Goal: Task Accomplishment & Management: Manage account settings

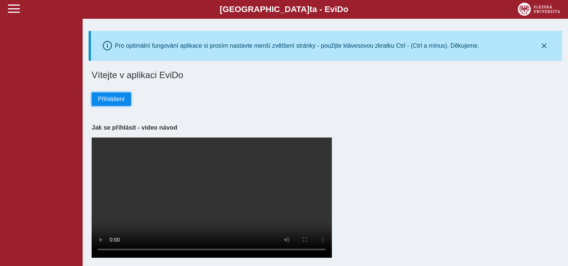
click at [110, 98] on span "Přihlášení" at bounding box center [111, 99] width 27 height 7
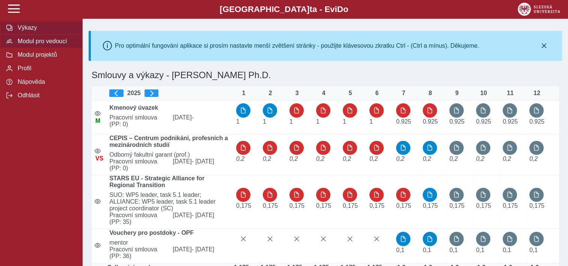
click at [54, 44] on span "Modul pro vedoucí" at bounding box center [45, 41] width 61 height 7
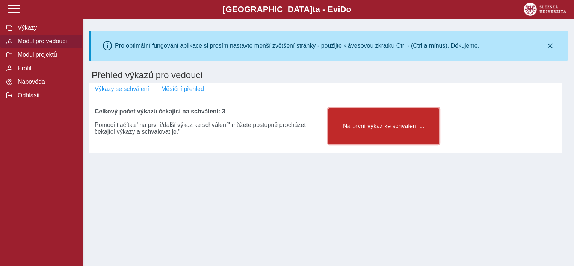
click at [373, 130] on span "Na první výkaz ke schválení ..." at bounding box center [384, 126] width 98 height 7
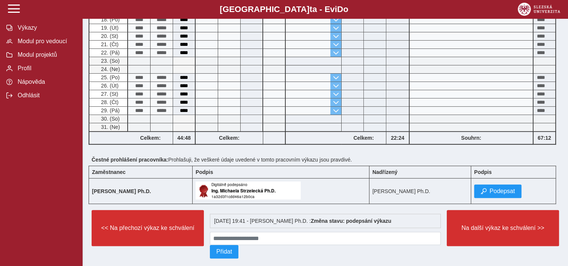
scroll to position [310, 0]
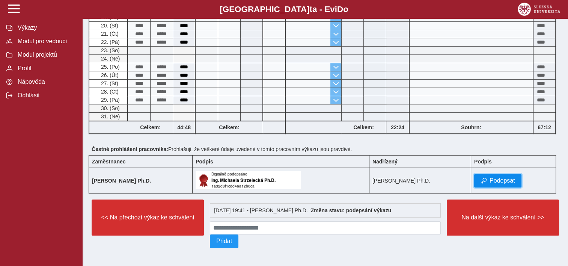
click at [515, 181] on span "Podepsat" at bounding box center [503, 180] width 26 height 7
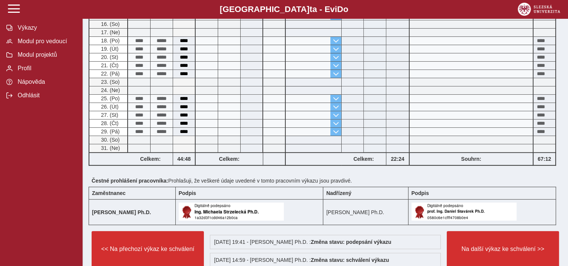
scroll to position [277, 0]
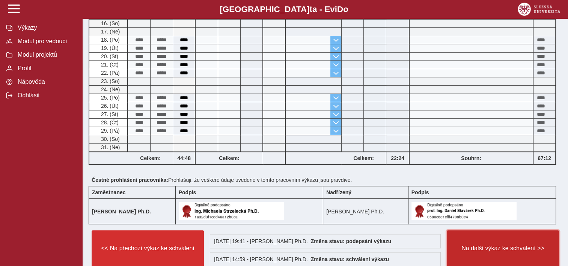
click at [499, 245] on span "Na další výkaz ke schválení >>" at bounding box center [503, 248] width 100 height 7
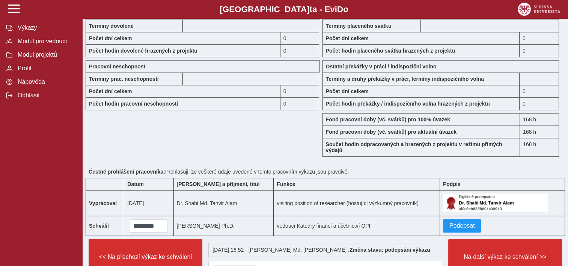
scroll to position [735, 0]
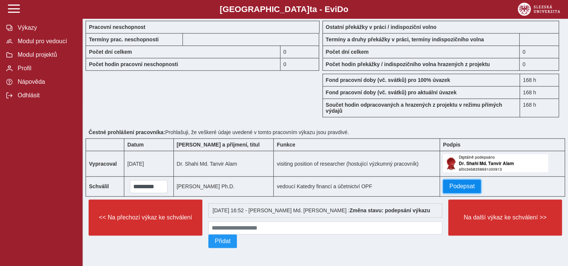
click at [468, 187] on button "Podepsat" at bounding box center [462, 187] width 38 height 14
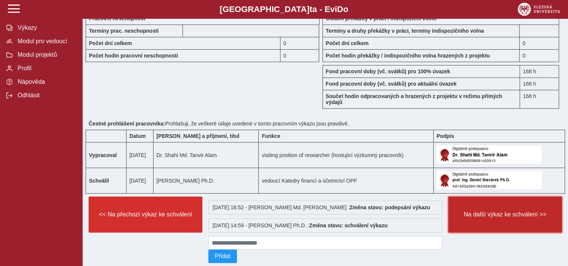
click at [516, 227] on button "Na další výkaz ke schválení >>" at bounding box center [506, 214] width 114 height 36
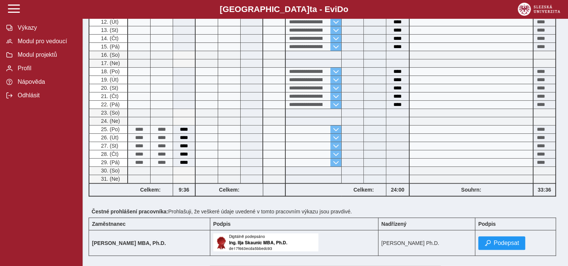
scroll to position [394, 0]
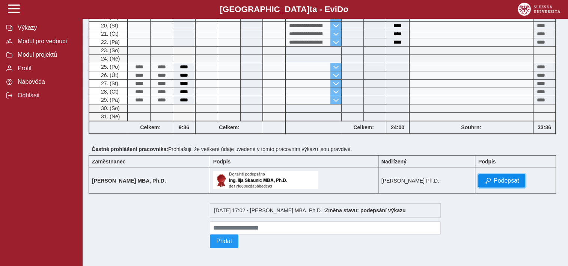
click at [519, 178] on span "Podepsat" at bounding box center [507, 180] width 26 height 7
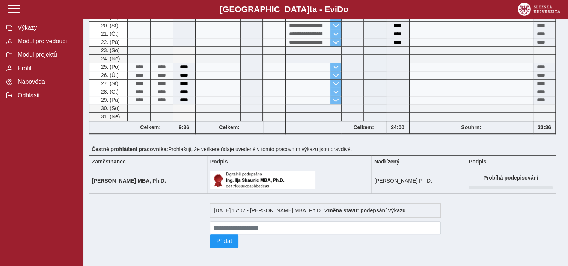
scroll to position [0, 0]
